Goal: Book appointment/travel/reservation

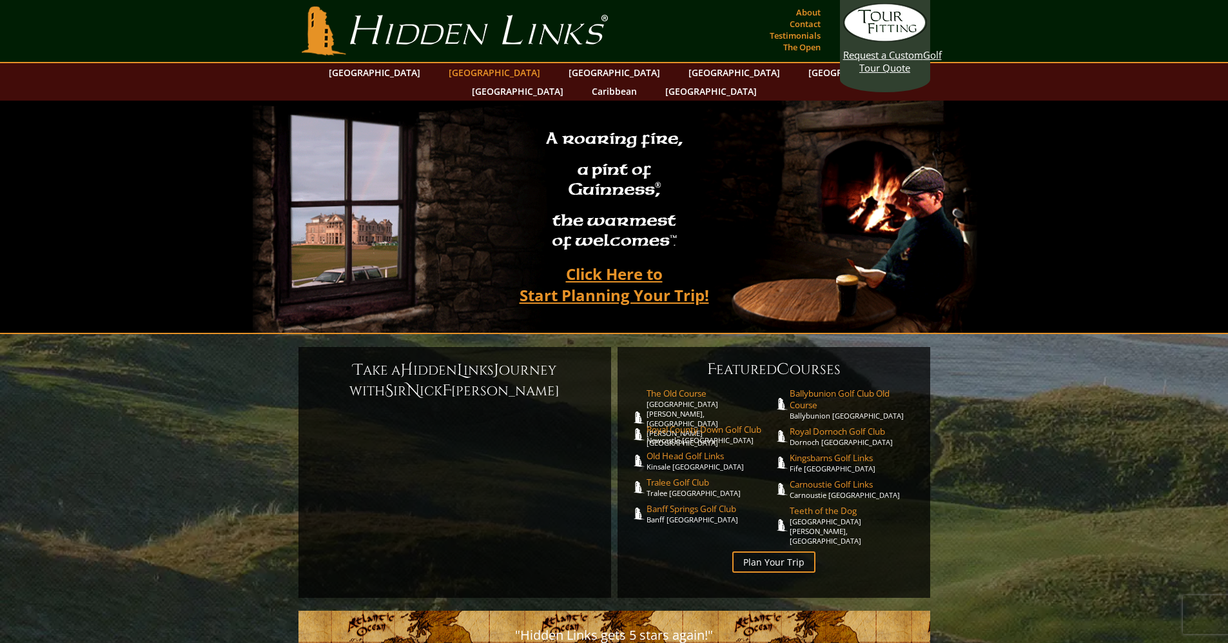
click at [473, 76] on link "[GEOGRAPHIC_DATA]" at bounding box center [494, 72] width 104 height 19
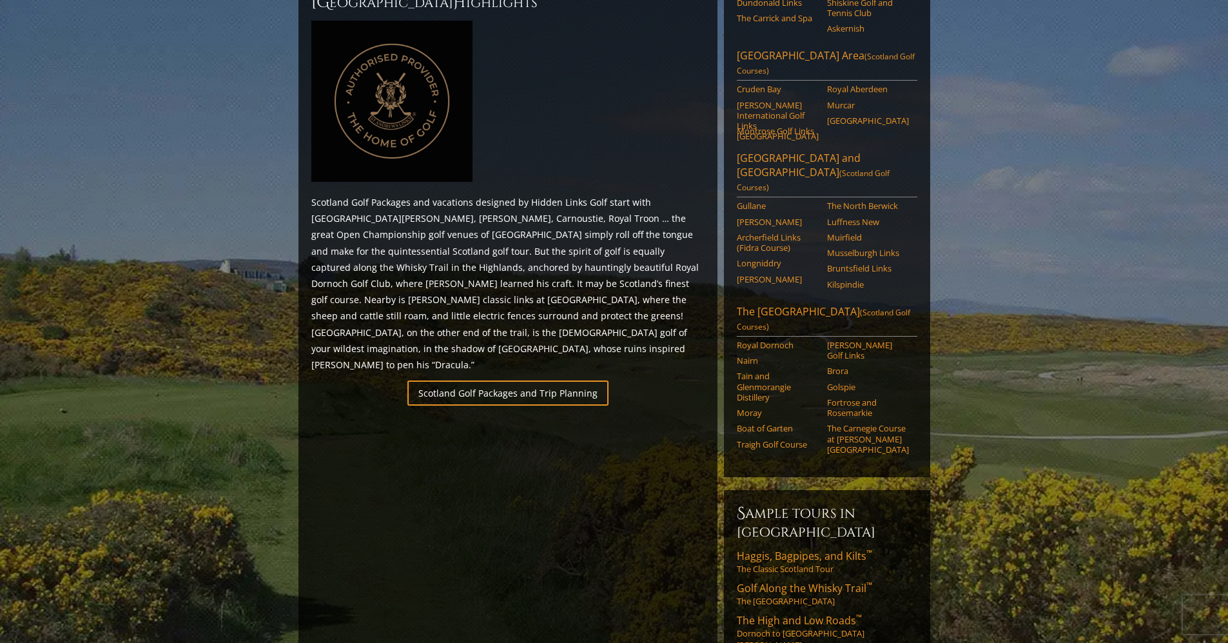
scroll to position [657, 0]
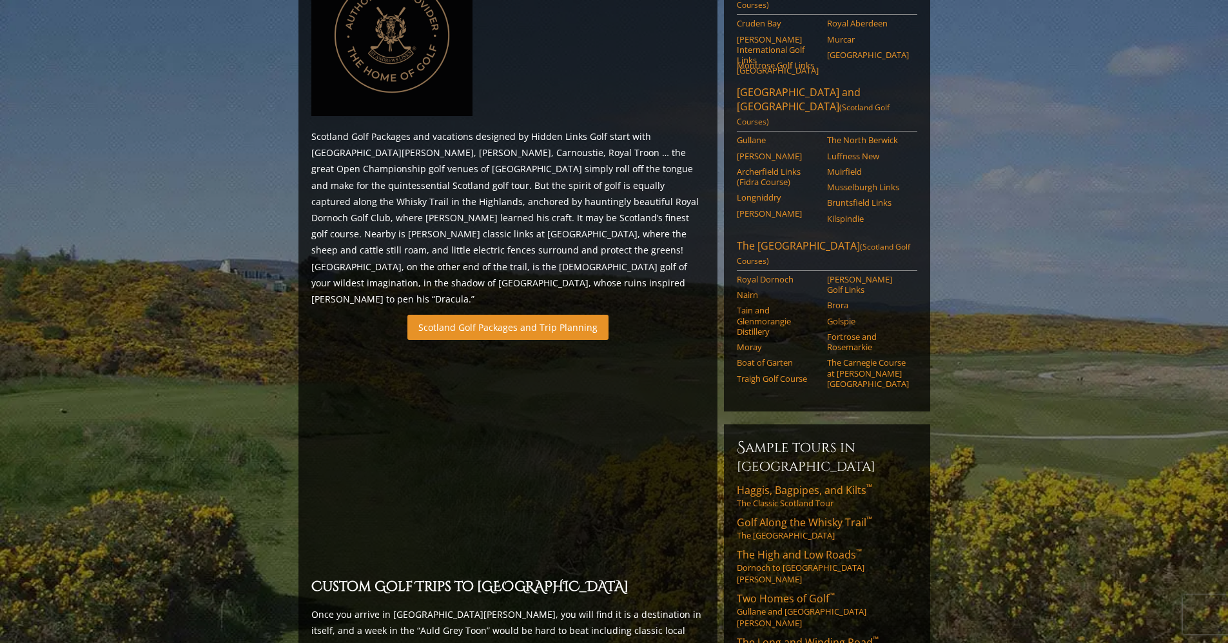
click at [460, 315] on link "Scotland Golf Packages and Trip Planning" at bounding box center [507, 327] width 201 height 25
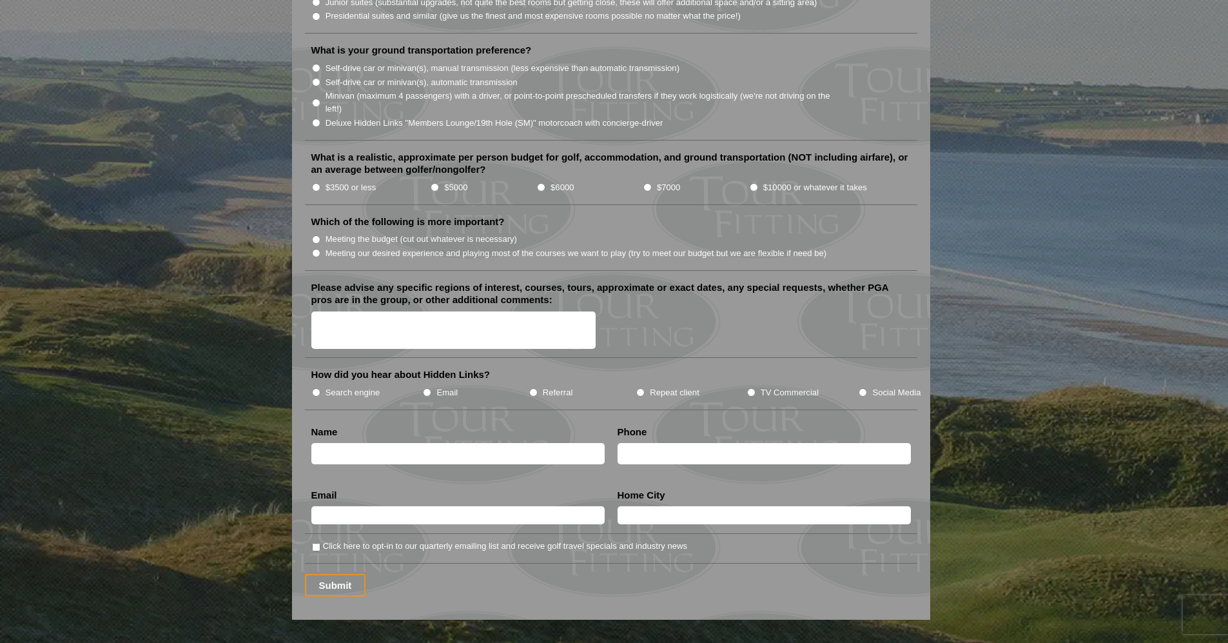
scroll to position [1567, 0]
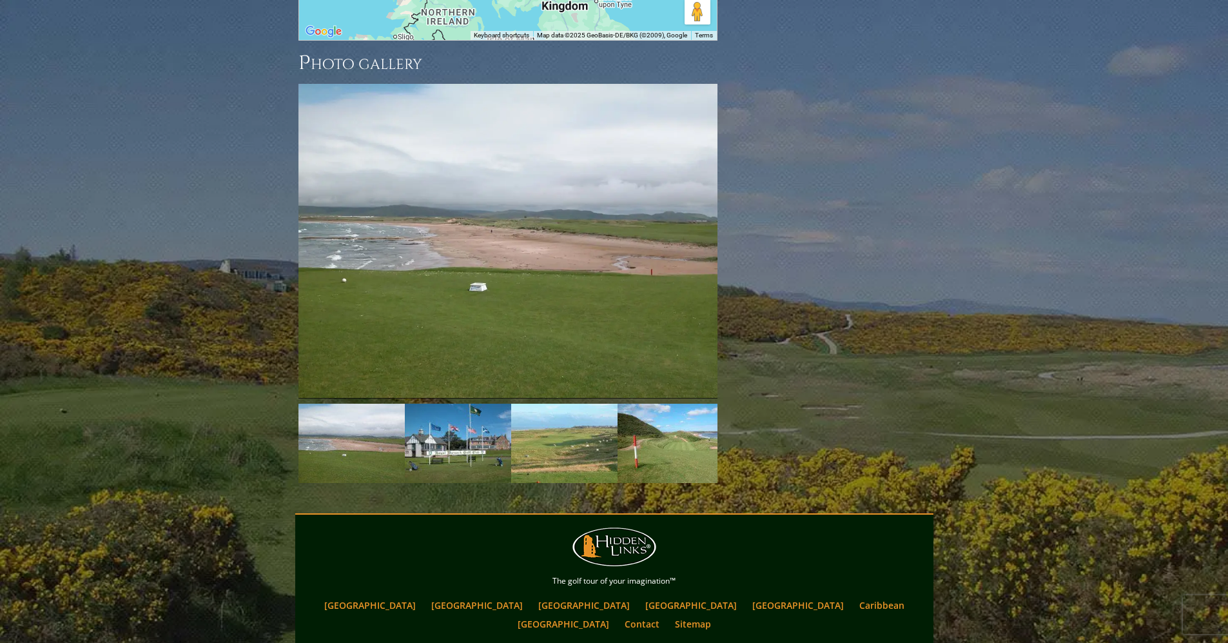
scroll to position [1877, 0]
